Goal: Information Seeking & Learning: Learn about a topic

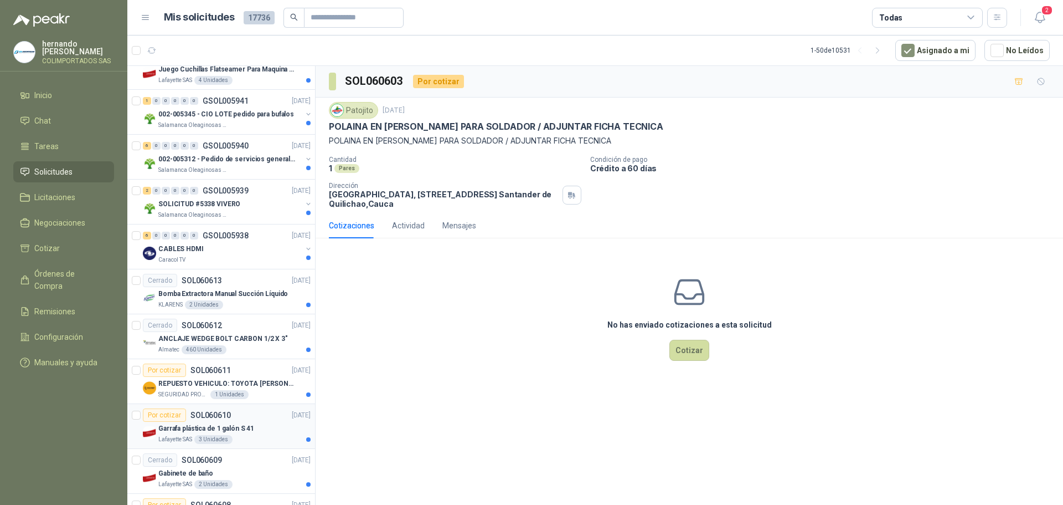
scroll to position [332, 0]
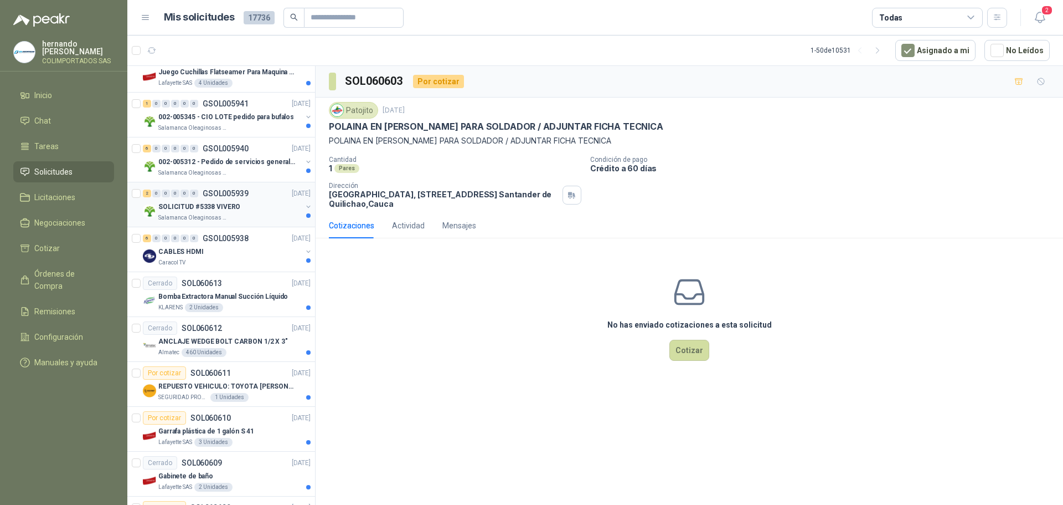
click at [262, 214] on div "Salamanca Oleaginosas SAS" at bounding box center [229, 217] width 143 height 9
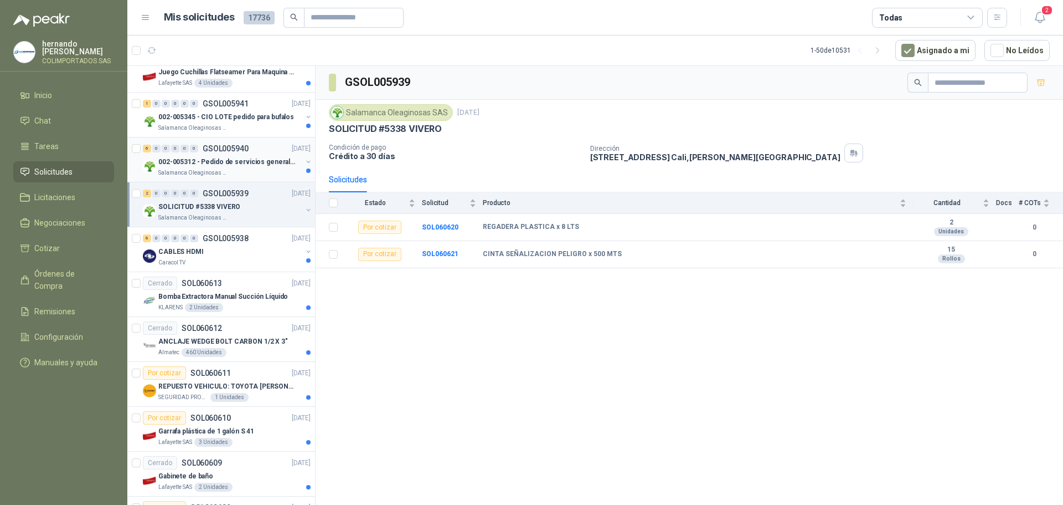
click at [242, 173] on div "Salamanca Oleaginosas SAS" at bounding box center [229, 172] width 143 height 9
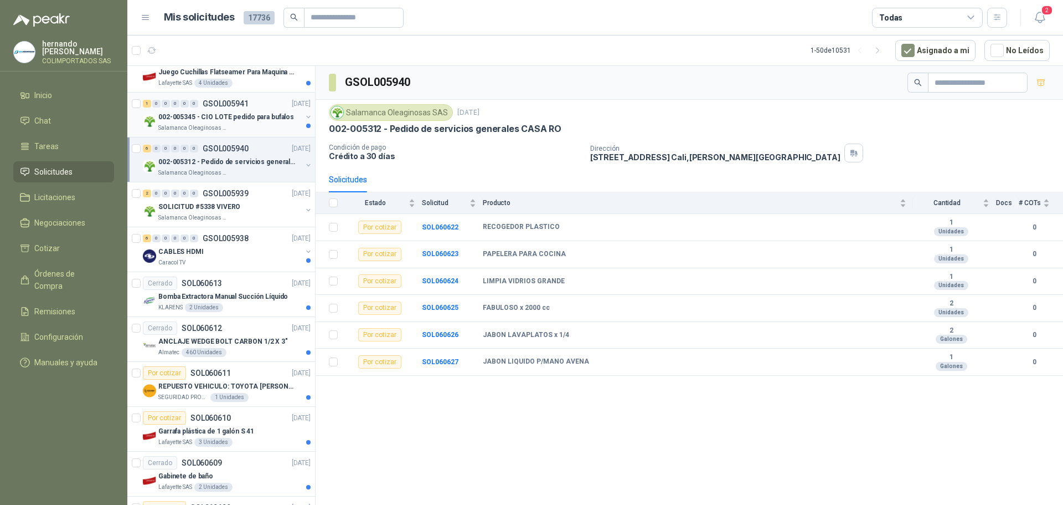
click at [234, 121] on p "002-005345 - CIO LOTE pedido para bufalos" at bounding box center [226, 117] width 136 height 11
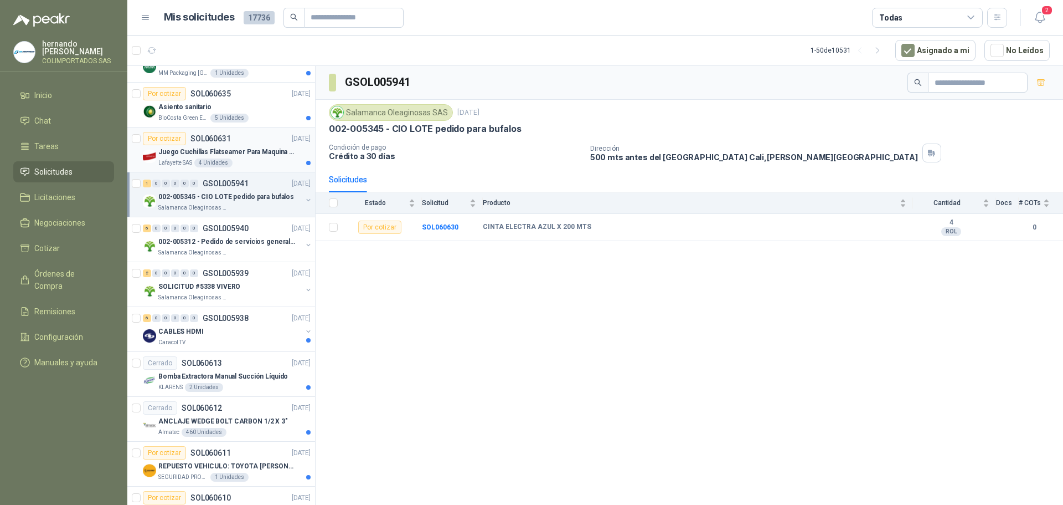
scroll to position [222, 0]
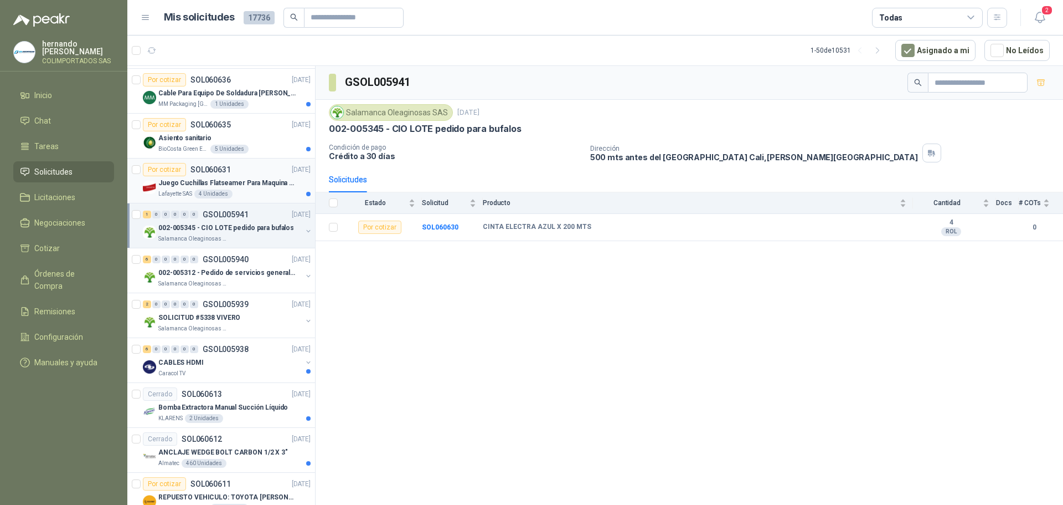
click at [248, 188] on div "Juego Cuchillas Flatseamer Para Maquina [PERSON_NAME]" at bounding box center [234, 182] width 152 height 13
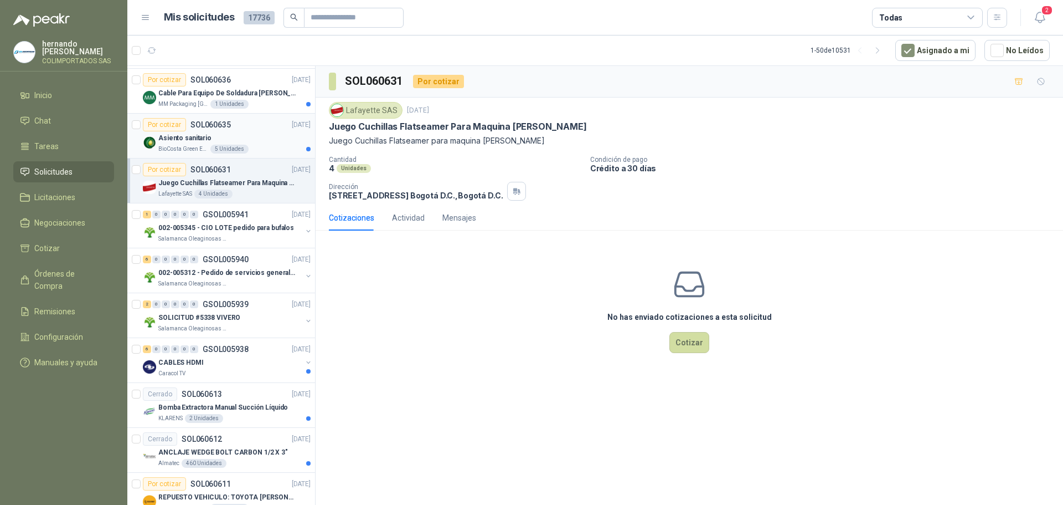
click at [263, 137] on div "Asiento sanitario" at bounding box center [234, 137] width 152 height 13
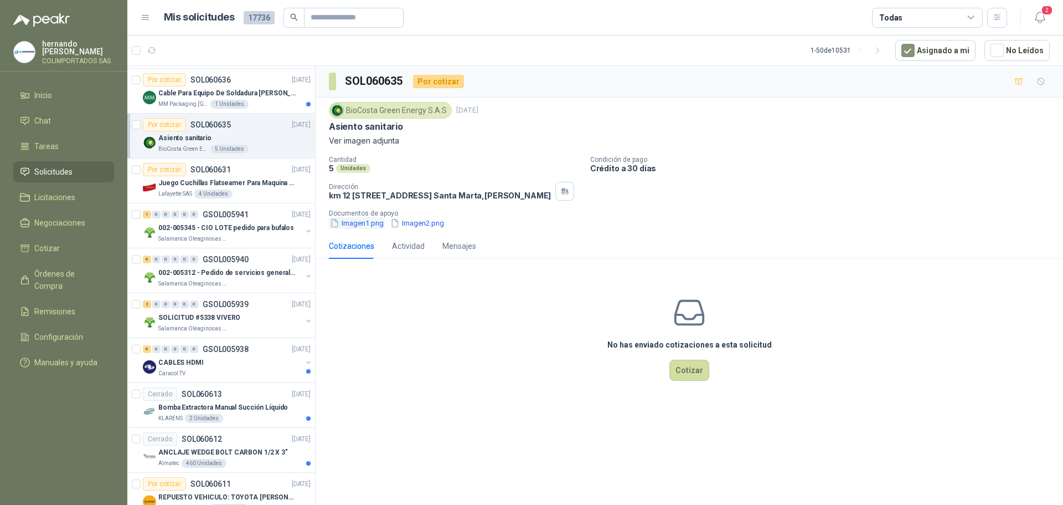
click at [358, 229] on button "Imagen1.png" at bounding box center [357, 223] width 56 height 12
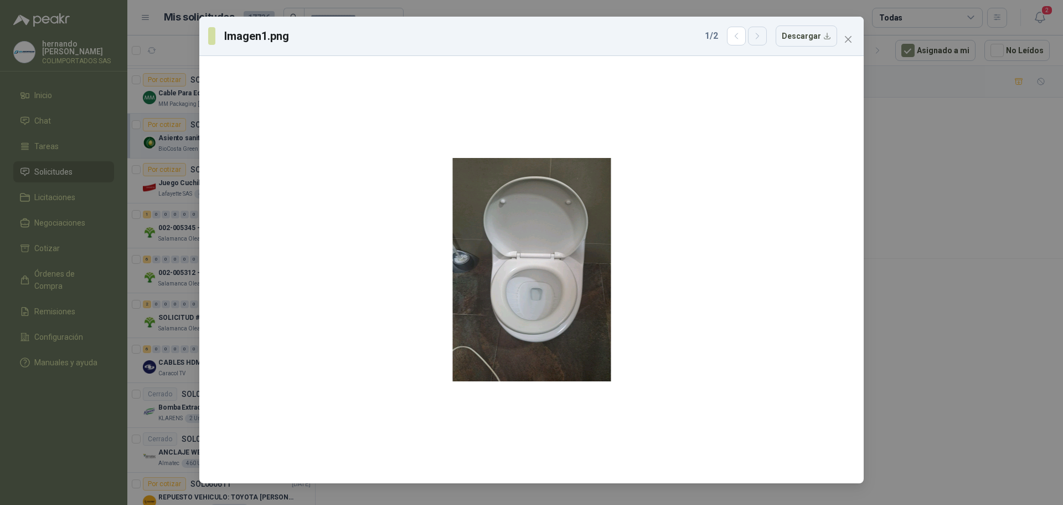
click at [759, 33] on icon "button" at bounding box center [757, 36] width 9 height 9
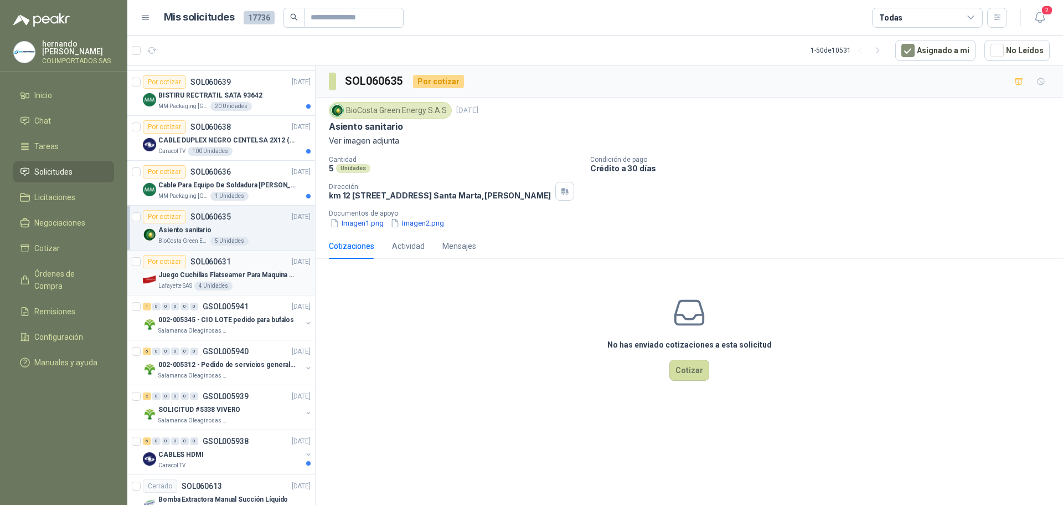
scroll to position [111, 0]
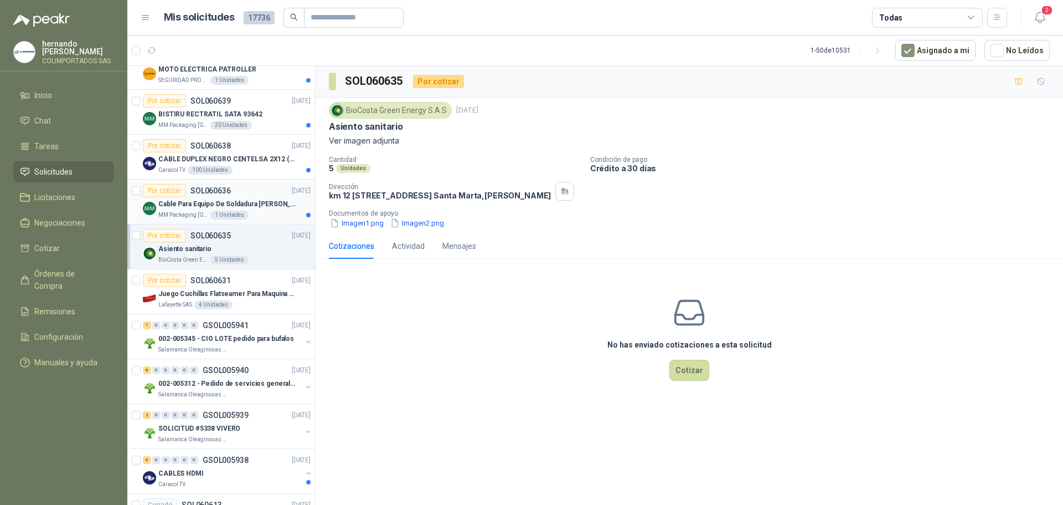
click at [259, 214] on div "MM Packaging Colombia 1 Unidades" at bounding box center [234, 214] width 152 height 9
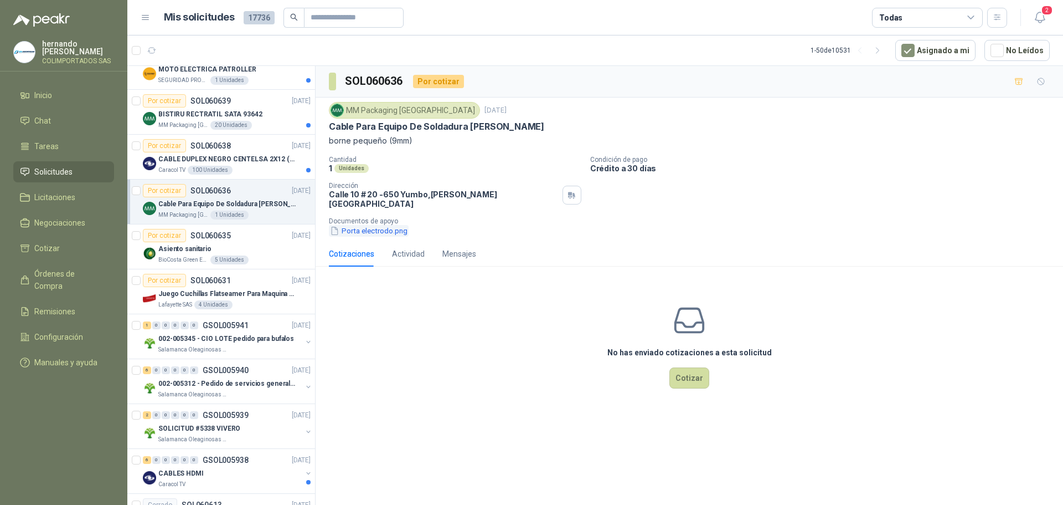
click at [378, 225] on button "Porta electrodo.png" at bounding box center [369, 231] width 80 height 12
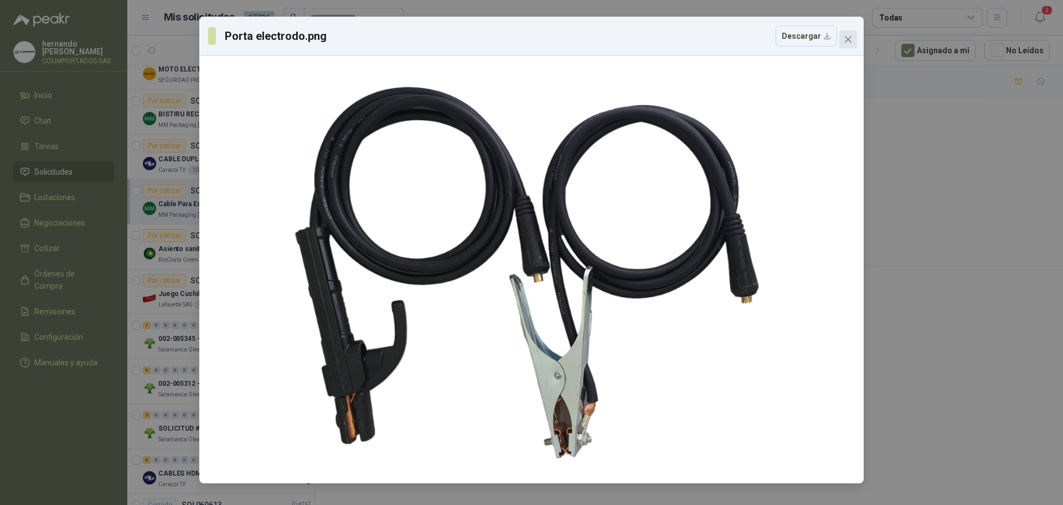
click at [847, 38] on icon "close" at bounding box center [848, 39] width 7 height 7
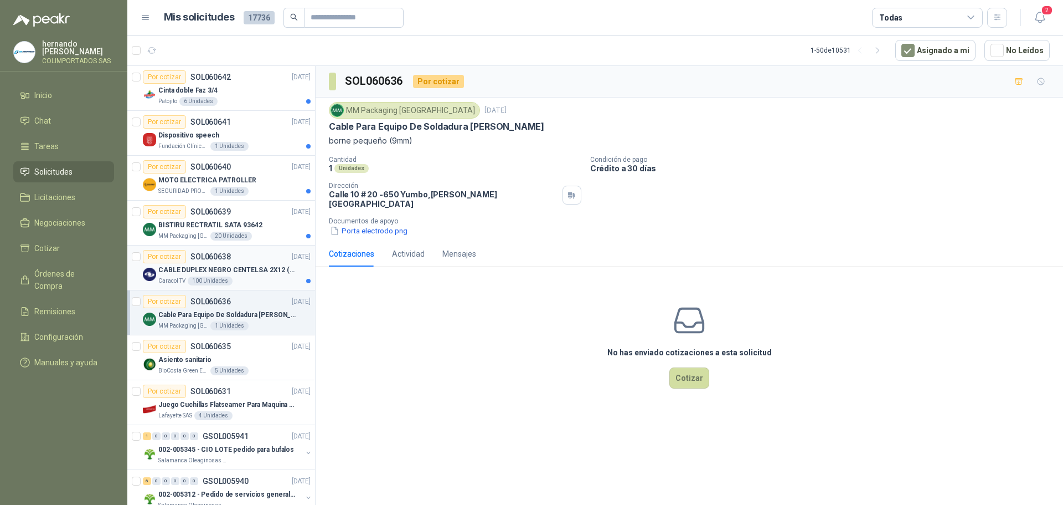
click at [254, 277] on div "Caracol TV 100 Unidades" at bounding box center [234, 280] width 152 height 9
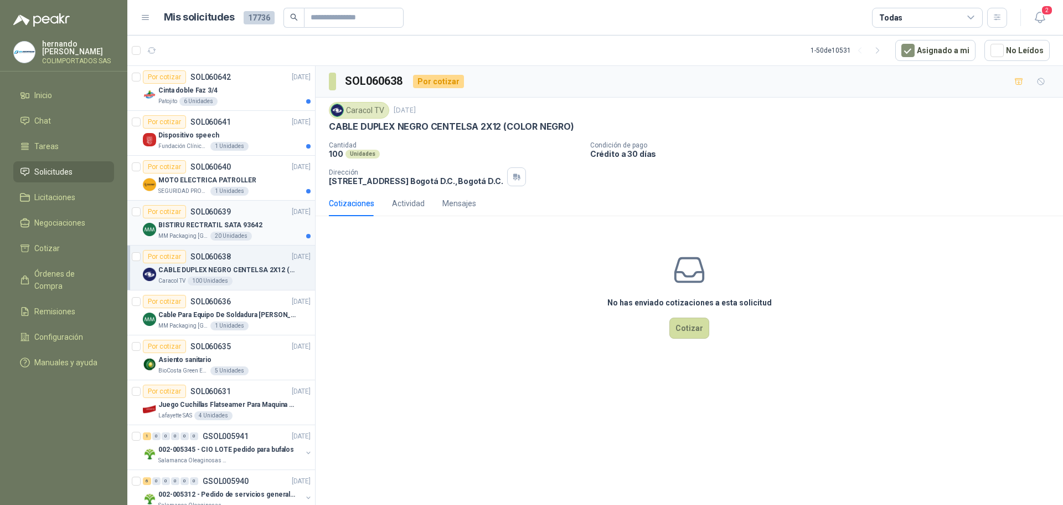
click at [272, 228] on div "BISTIRU RECTRATIL SATA 93642" at bounding box center [234, 224] width 152 height 13
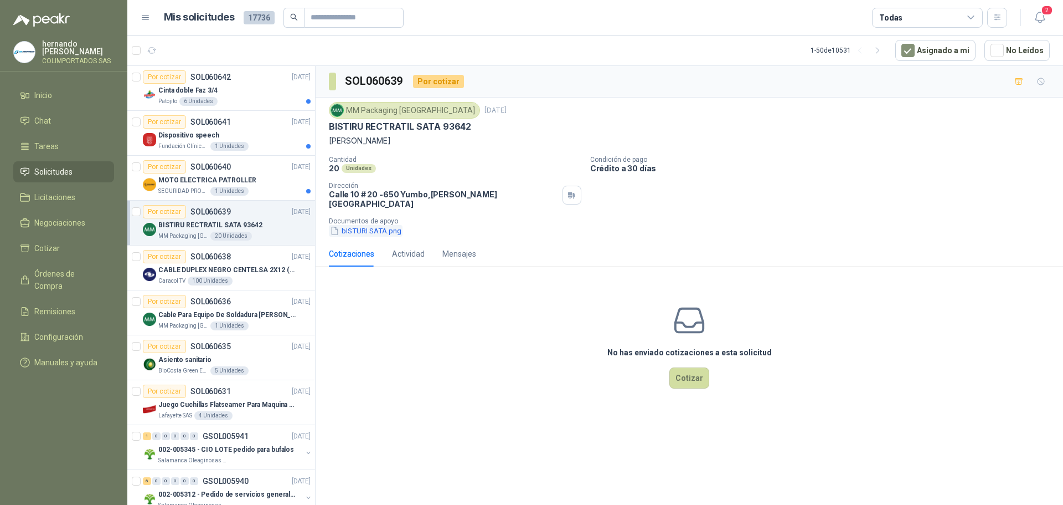
click at [368, 225] on button "bISTURI SATA.png" at bounding box center [366, 231] width 74 height 12
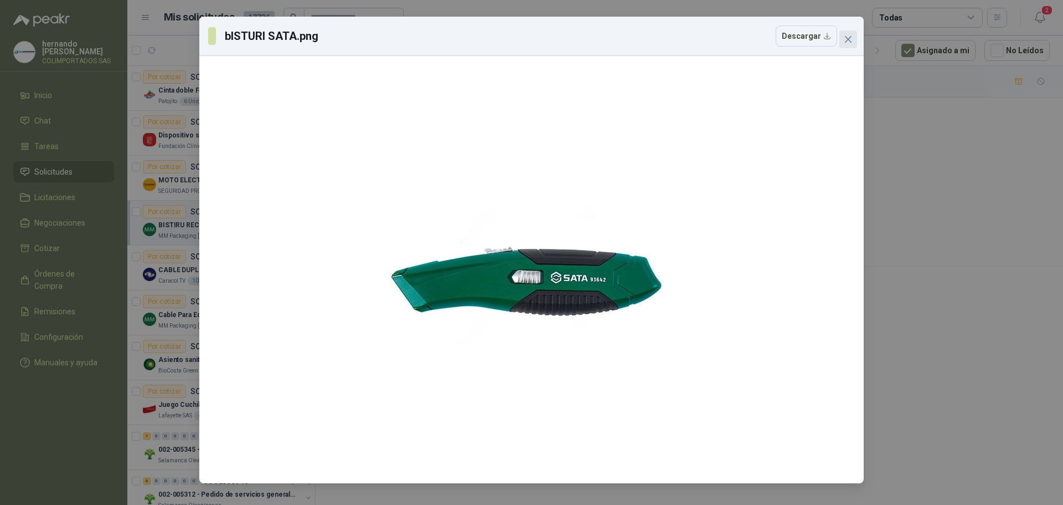
click at [851, 38] on icon "close" at bounding box center [848, 39] width 9 height 9
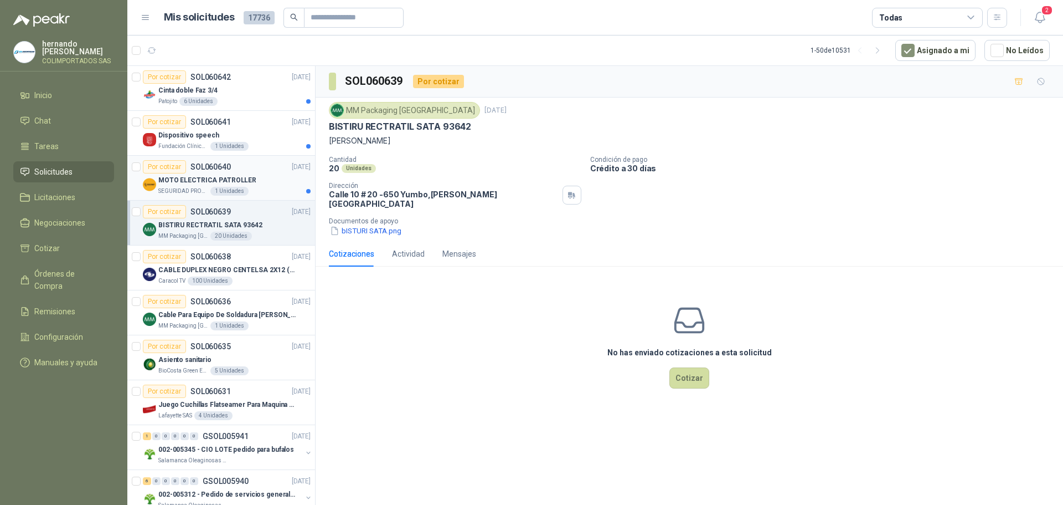
click at [269, 188] on div "SEGURIDAD PROVISER LTDA 1 Unidades" at bounding box center [234, 191] width 152 height 9
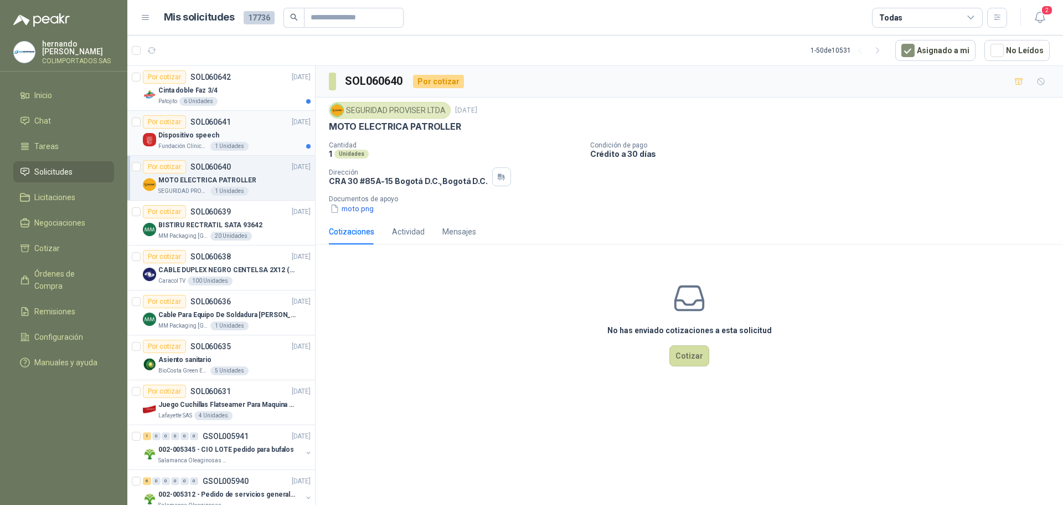
click at [259, 133] on div "Dispositivo speech" at bounding box center [234, 134] width 152 height 13
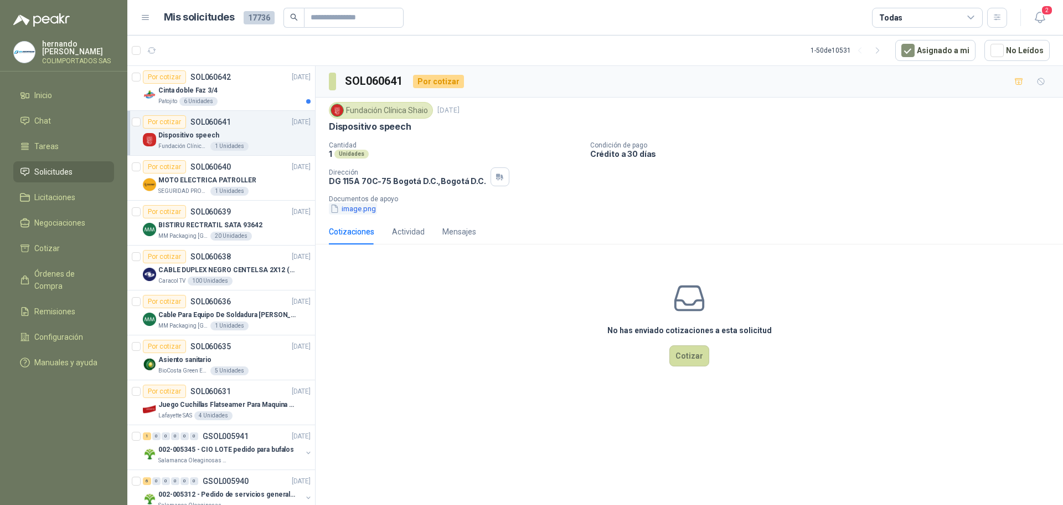
click at [357, 211] on button "image.png" at bounding box center [353, 209] width 48 height 12
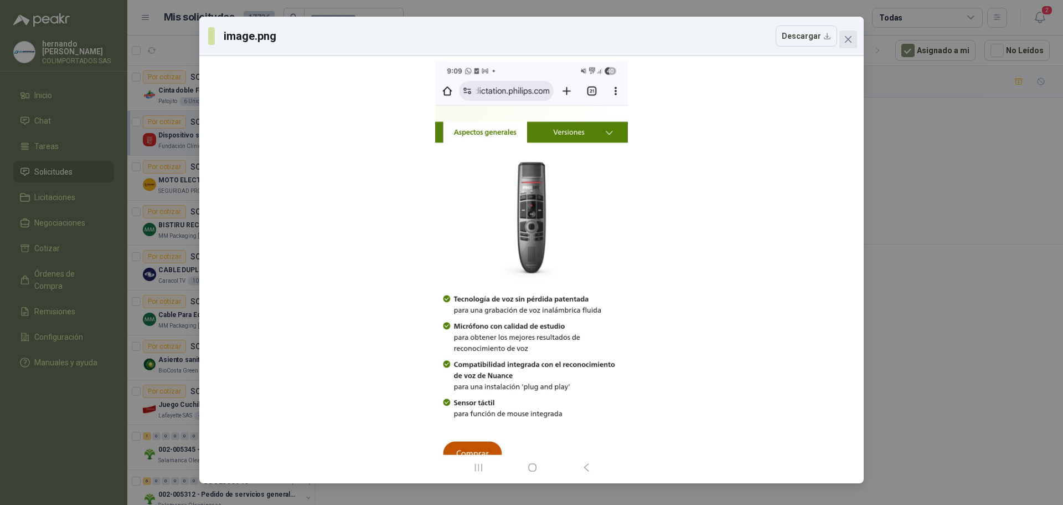
click at [848, 40] on icon "close" at bounding box center [848, 39] width 7 height 7
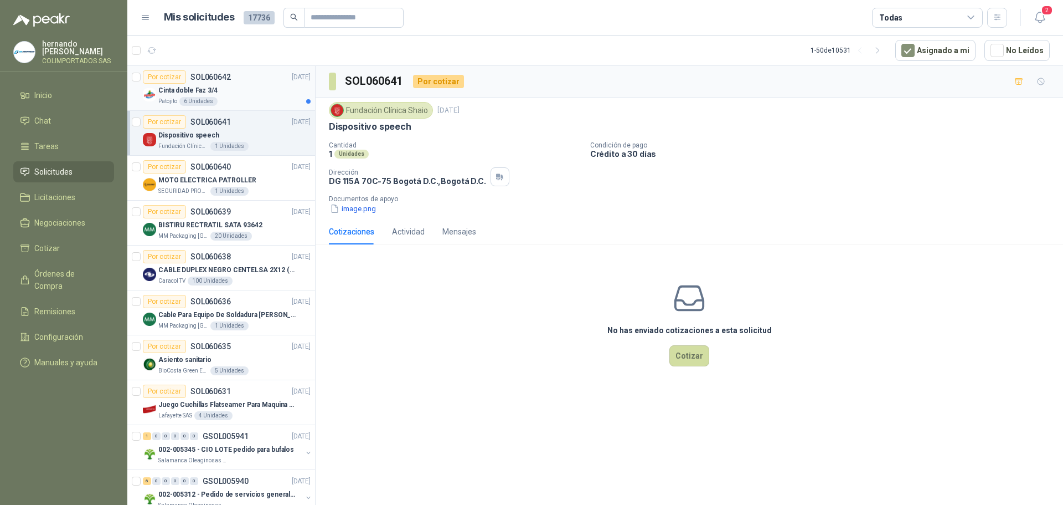
click at [270, 97] on div "Patojito 6 Unidades" at bounding box center [234, 101] width 152 height 9
